Goal: Task Accomplishment & Management: Use online tool/utility

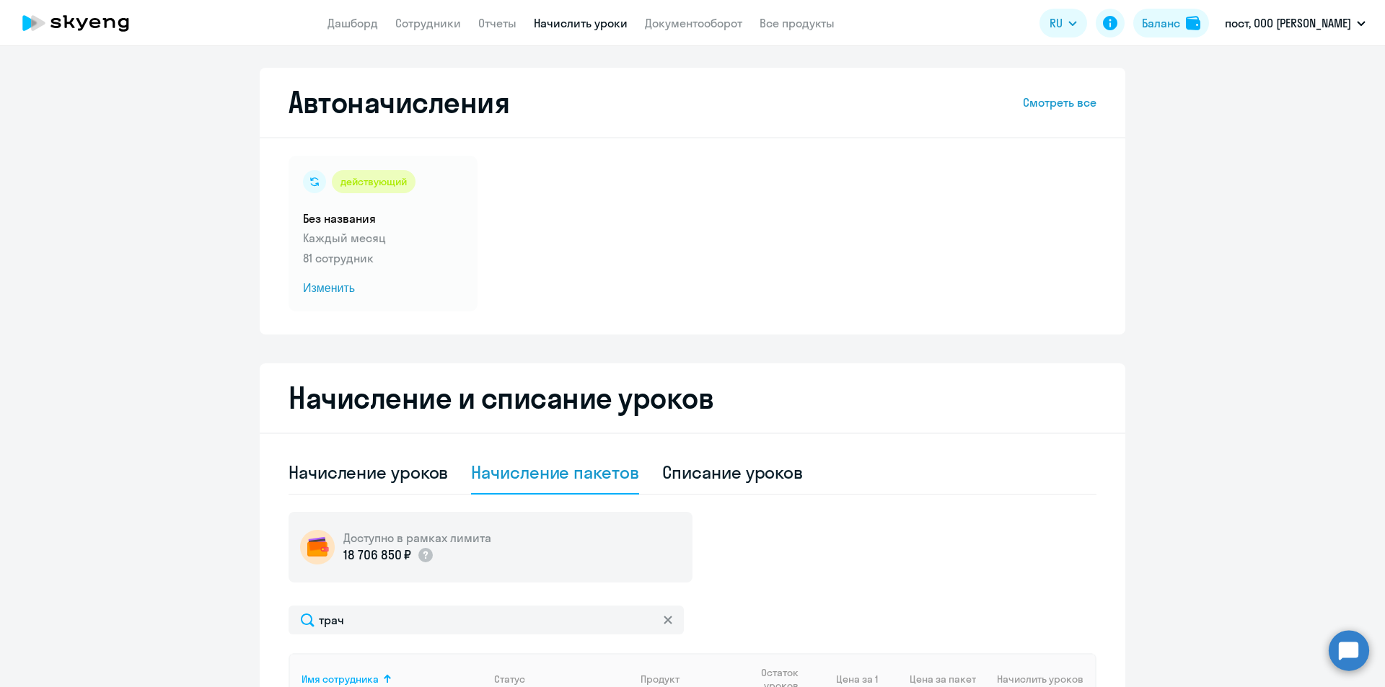
select select "10"
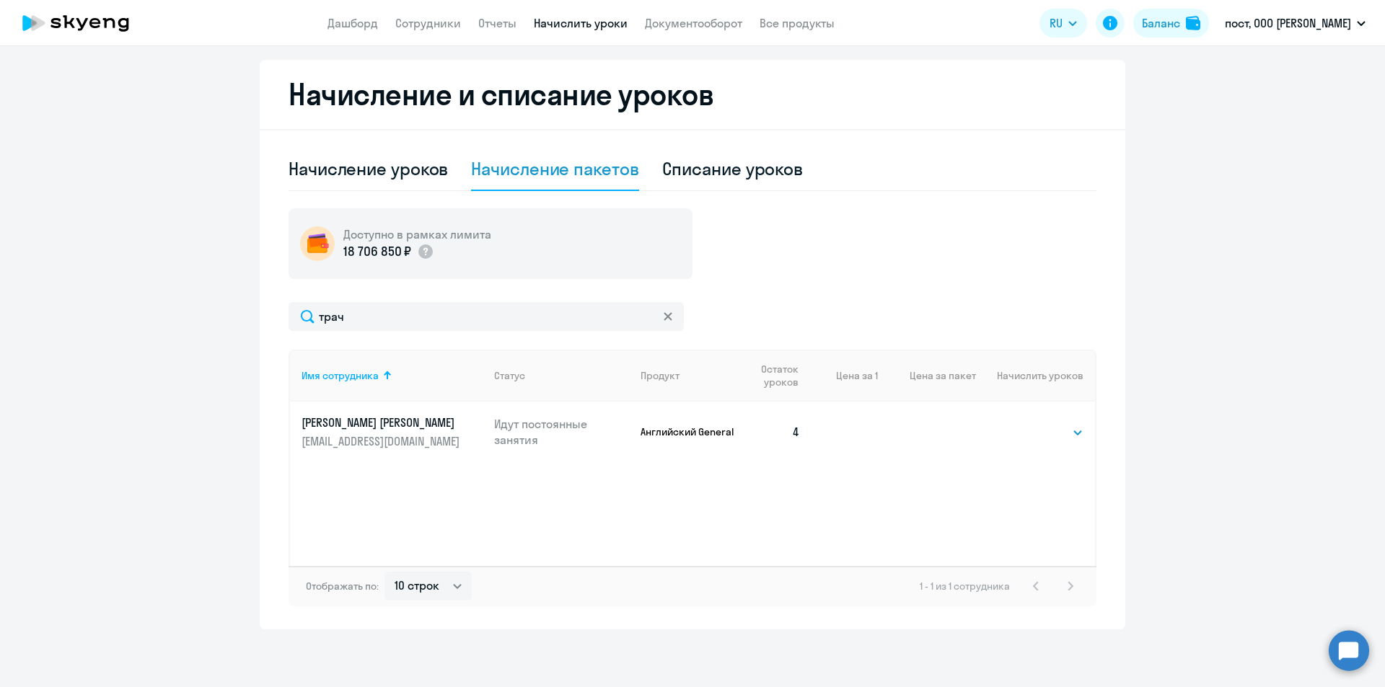
click at [666, 315] on icon at bounding box center [667, 316] width 9 height 9
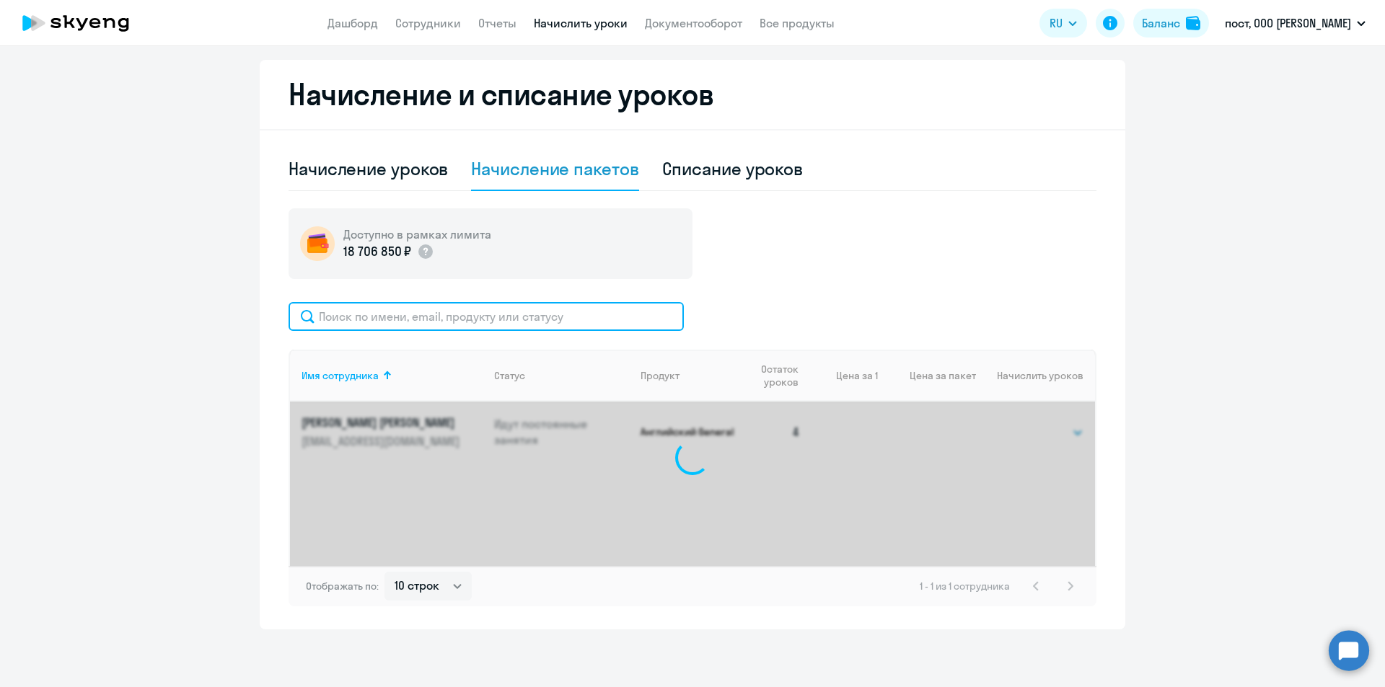
click at [539, 315] on input "text" at bounding box center [485, 316] width 395 height 29
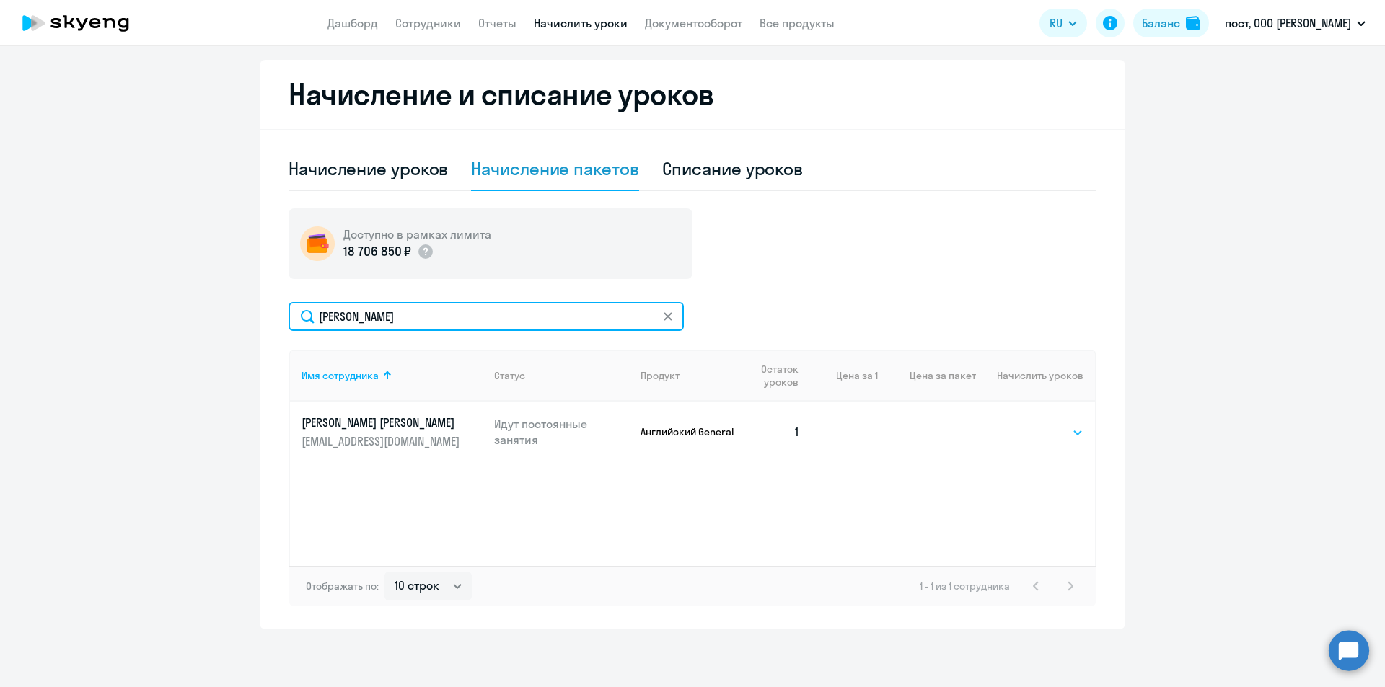
type input "[PERSON_NAME]"
click at [1024, 431] on select "Выбрать 4 8 16 32 64" at bounding box center [1053, 432] width 59 height 17
select select "4"
click at [1024, 424] on select "Выбрать 4 8 16 32 64" at bounding box center [1053, 432] width 59 height 17
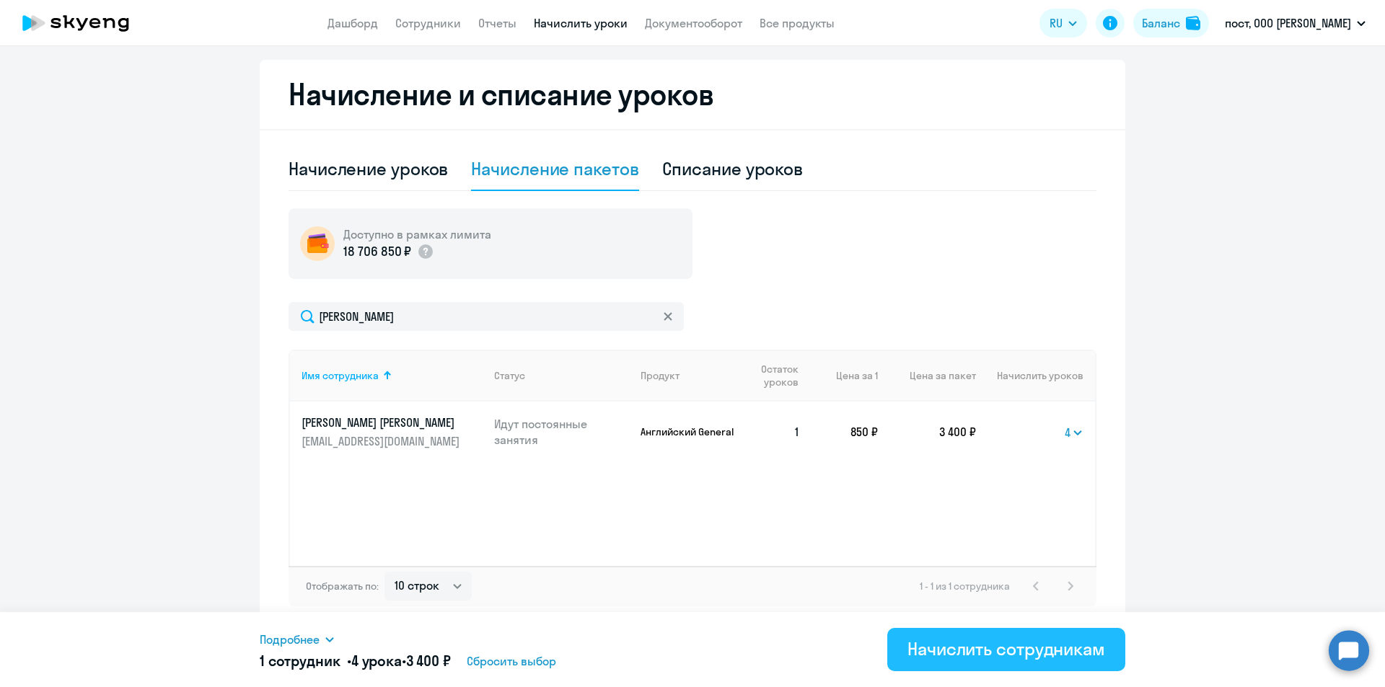
click at [966, 640] on div "Начислить сотрудникам" at bounding box center [1006, 649] width 198 height 23
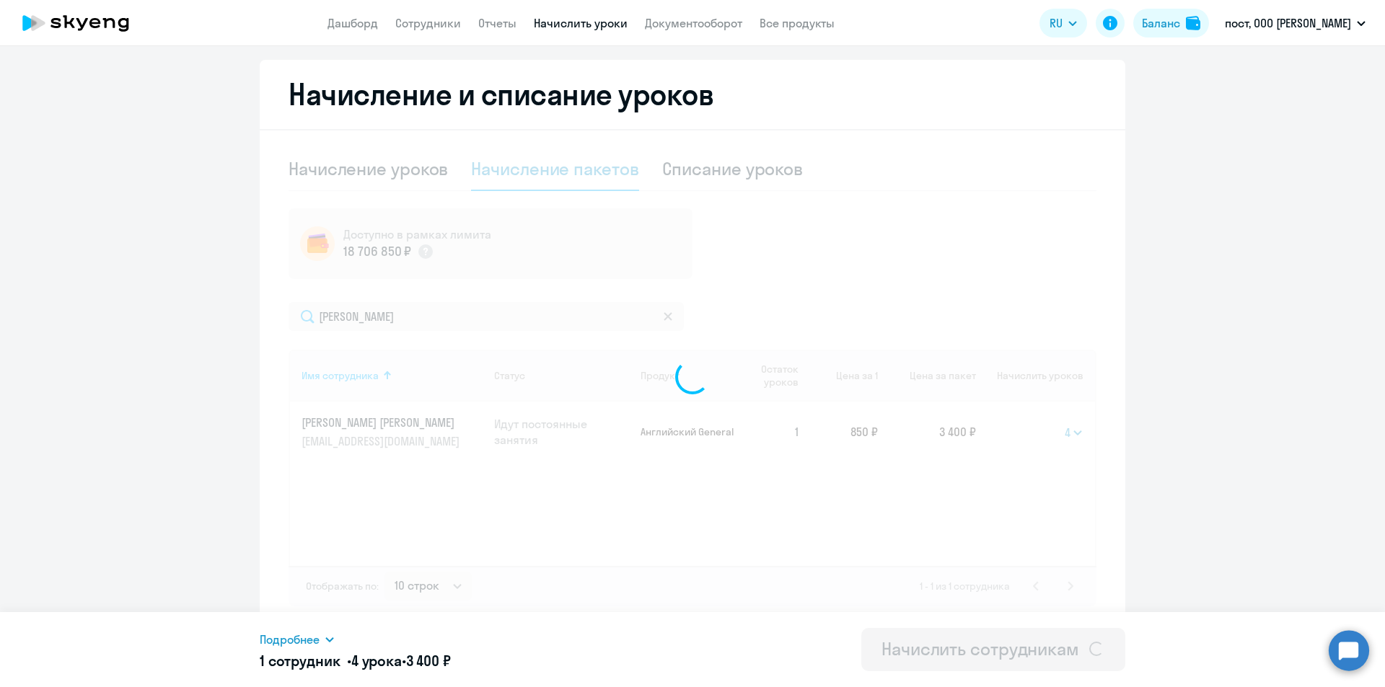
select select
